Goal: Navigation & Orientation: Find specific page/section

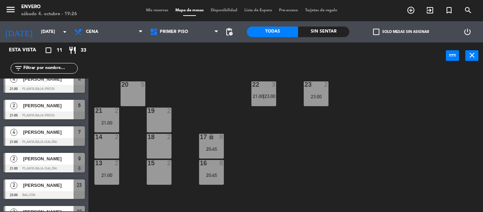
scroll to position [159, 0]
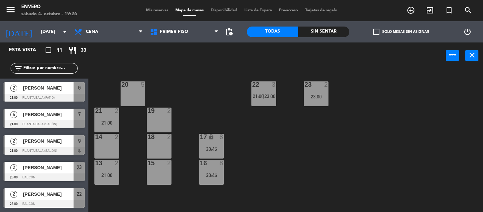
click at [151, 11] on span "Mis reservas" at bounding box center [157, 10] width 29 height 4
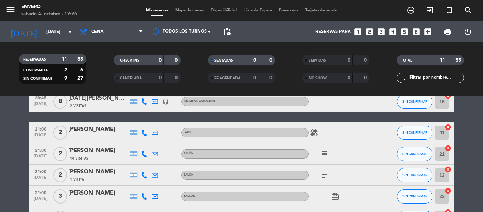
scroll to position [71, 0]
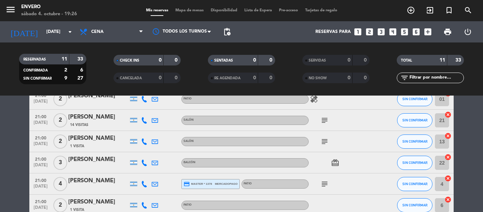
click at [326, 121] on icon "subject" at bounding box center [325, 120] width 8 height 8
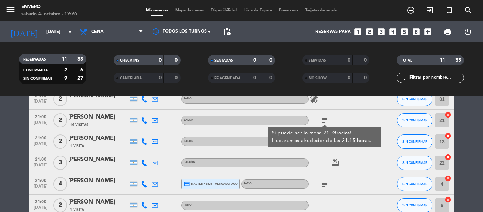
click at [328, 119] on icon "subject" at bounding box center [325, 120] width 8 height 8
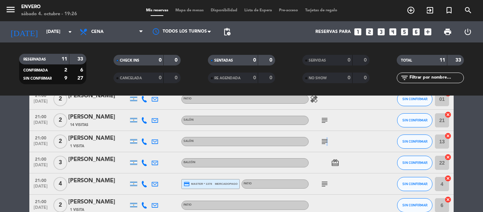
click at [326, 140] on icon "subject" at bounding box center [325, 141] width 8 height 8
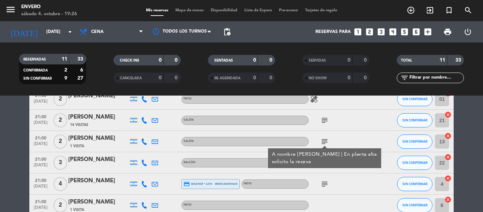
click at [325, 186] on icon "subject" at bounding box center [325, 184] width 8 height 8
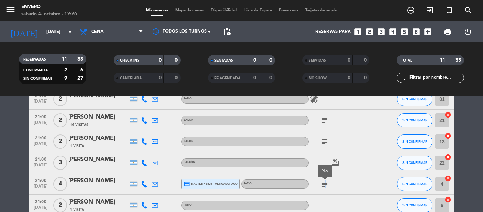
scroll to position [142, 0]
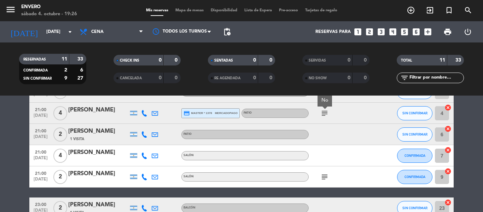
click at [323, 179] on icon "subject" at bounding box center [325, 177] width 8 height 8
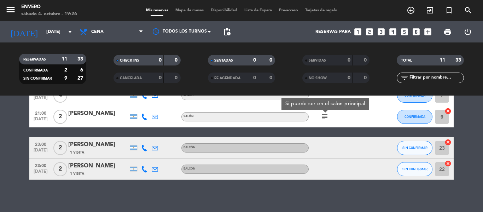
scroll to position [205, 0]
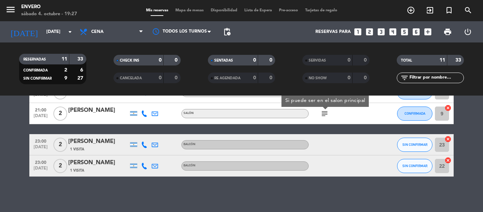
click at [194, 12] on span "Mapa de mesas" at bounding box center [189, 10] width 35 height 4
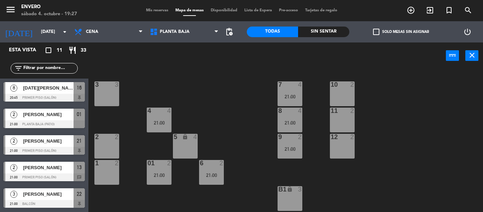
click at [183, 24] on div "Planta Baja Primer Piso Terraza Planta Baja Planta Baja Primer Piso Terraza" at bounding box center [185, 31] width 76 height 21
click at [183, 29] on span "Planta Baja" at bounding box center [185, 32] width 76 height 16
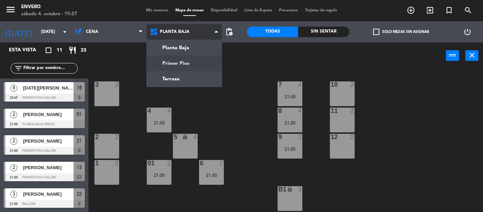
click at [173, 60] on ng-component "menu Envero [DATE] 4. octubre - 19:27 Mis reservas Mapa de mesas Disponibilidad…" at bounding box center [241, 106] width 483 height 212
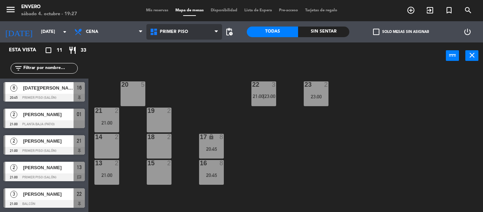
click at [173, 35] on span "Primer Piso" at bounding box center [185, 32] width 76 height 16
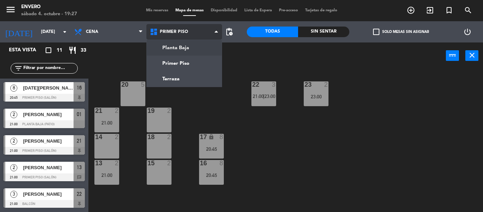
click at [173, 52] on ng-component "menu Envero [DATE] 4. octubre - 19:27 Mis reservas Mapa de mesas Disponibilidad…" at bounding box center [241, 106] width 483 height 212
